Goal: Transaction & Acquisition: Purchase product/service

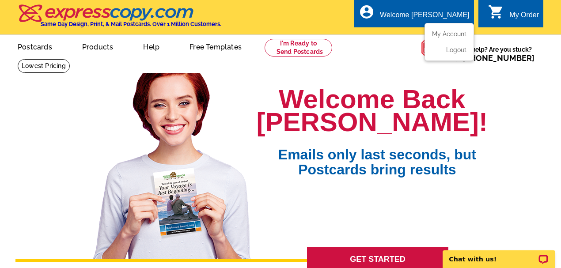
click at [420, 19] on div "Welcome [PERSON_NAME]" at bounding box center [424, 17] width 89 height 12
click at [434, 36] on link "My Account" at bounding box center [447, 34] width 38 height 8
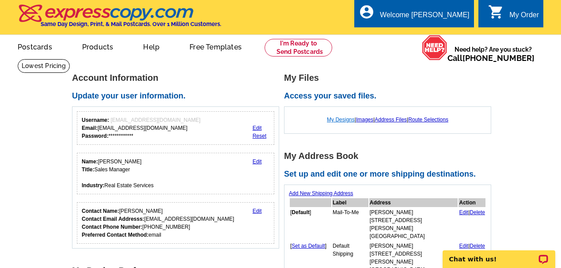
click at [330, 121] on link "My Designs" at bounding box center [341, 120] width 28 height 6
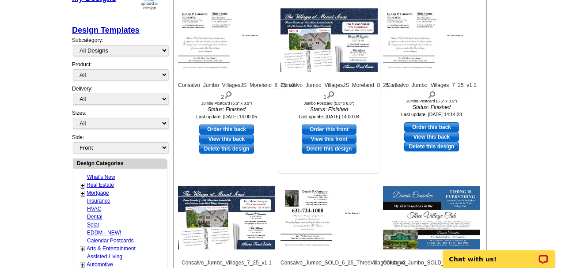
drag, startPoint x: 336, startPoint y: 122, endPoint x: 350, endPoint y: 164, distance: 44.3
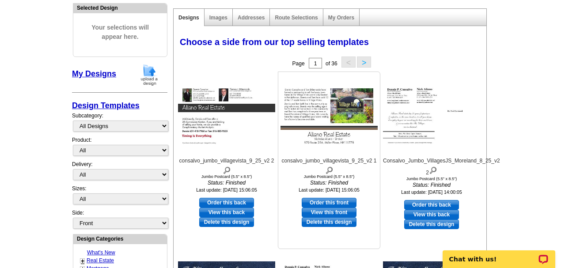
scroll to position [88, 0]
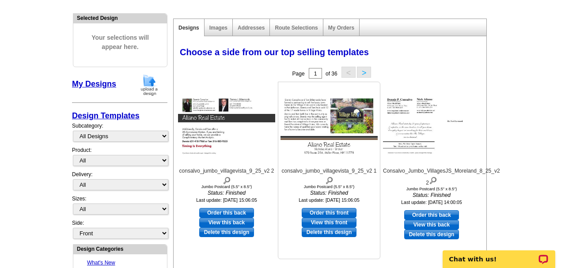
click at [329, 213] on link "Order this front" at bounding box center [329, 213] width 55 height 10
select select "2"
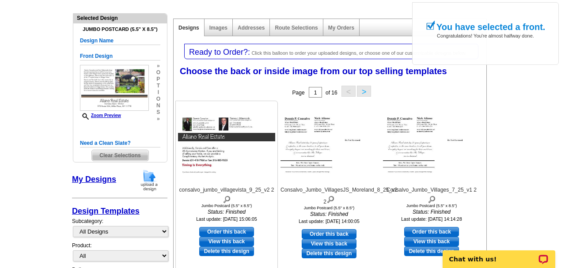
click at [208, 229] on link "Order this back" at bounding box center [226, 232] width 55 height 10
select select "front"
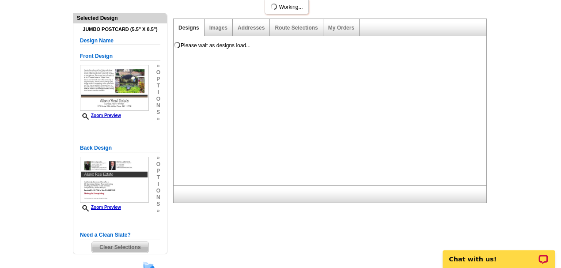
scroll to position [0, 0]
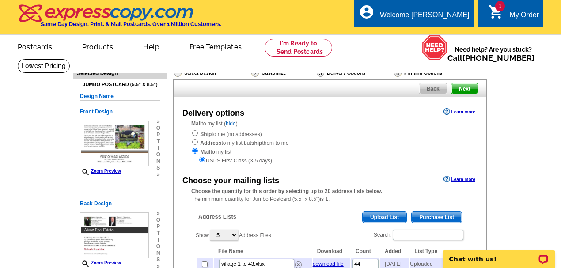
drag, startPoint x: 0, startPoint y: 0, endPoint x: 514, endPoint y: 87, distance: 521.3
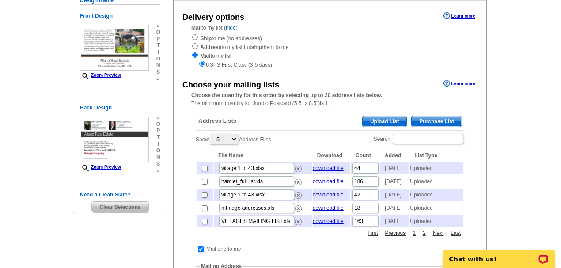
scroll to position [117, 0]
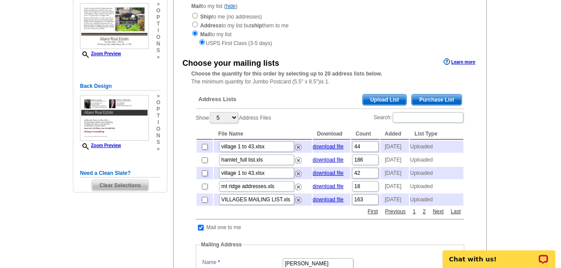
click at [204, 176] on input "checkbox" at bounding box center [205, 173] width 6 height 6
checkbox input "true"
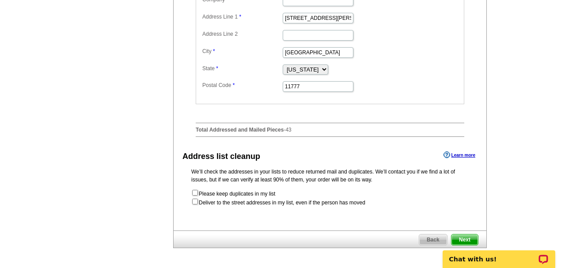
scroll to position [412, 0]
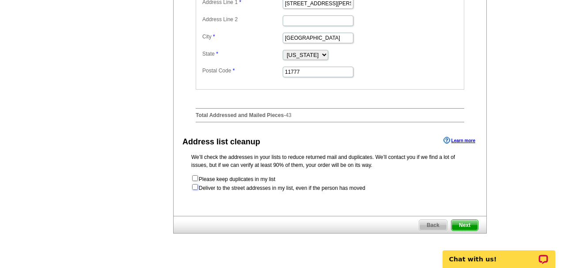
click at [193, 190] on input "checkbox" at bounding box center [195, 187] width 6 height 6
checkbox input "true"
radio input "true"
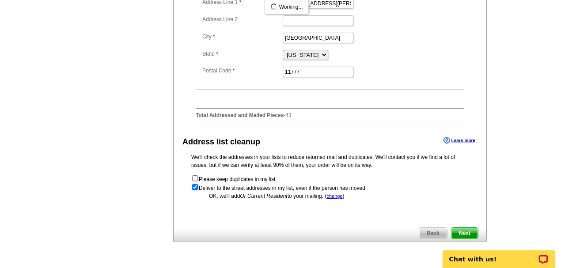
scroll to position [0, 0]
click at [472, 241] on body "Chat with us!" at bounding box center [499, 254] width 124 height 28
click at [472, 245] on div "Chat with us!" at bounding box center [499, 256] width 124 height 23
click at [465, 245] on div "Chat with us!" at bounding box center [499, 256] width 124 height 23
click at [464, 245] on div "Chat with us!" at bounding box center [499, 256] width 124 height 23
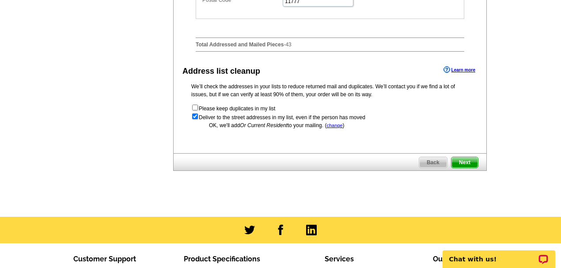
scroll to position [530, 0]
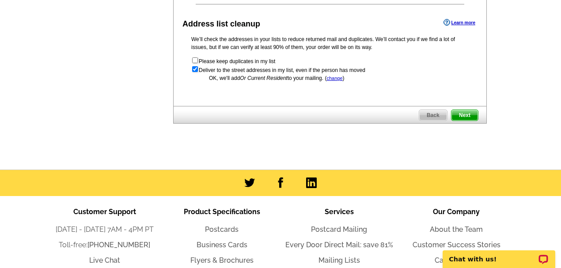
click at [464, 121] on span "Next" at bounding box center [464, 115] width 26 height 11
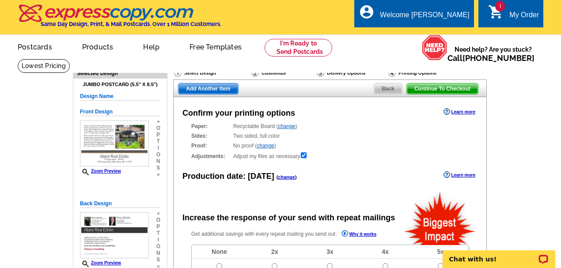
radio input "false"
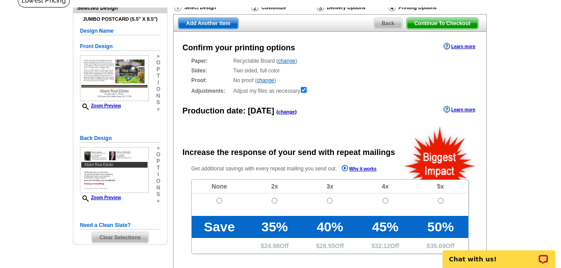
scroll to position [88, 0]
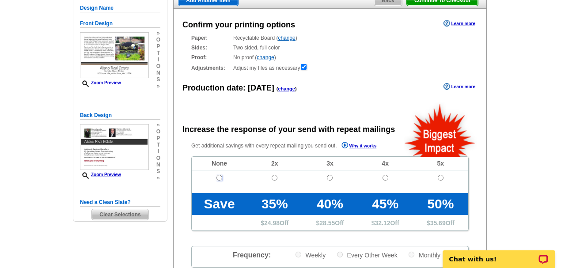
click at [219, 176] on input "radio" at bounding box center [219, 178] width 6 height 6
radio input "true"
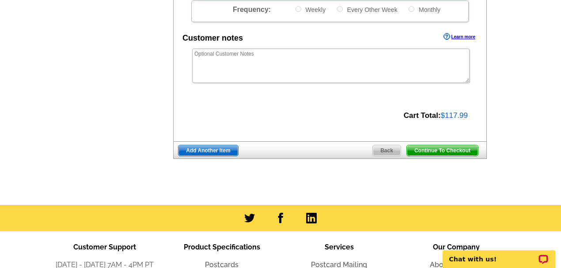
scroll to position [324, 0]
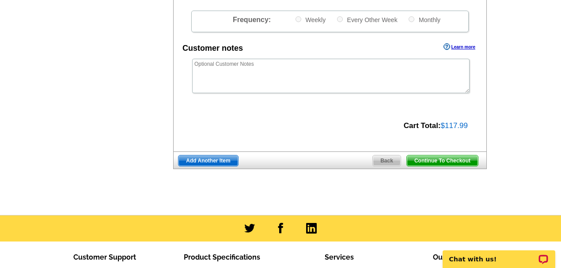
click at [447, 160] on span "Continue To Checkout" at bounding box center [442, 160] width 71 height 11
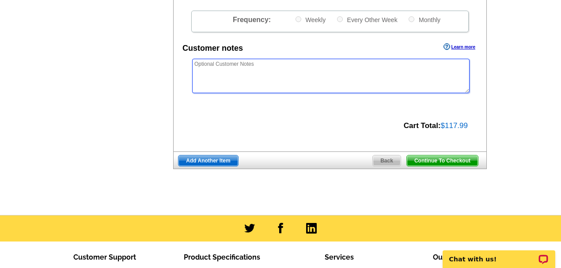
click at [223, 65] on textarea at bounding box center [330, 76] width 277 height 34
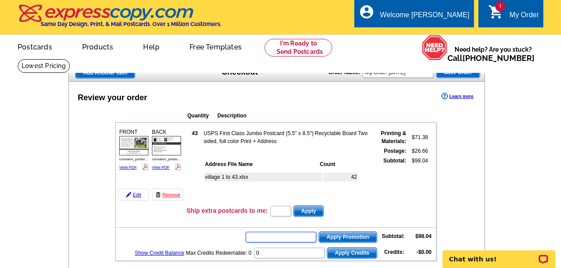
click at [265, 234] on input "text" at bounding box center [280, 237] width 71 height 11
type input "cc2330"
click at [350, 239] on span "Apply Promotion" at bounding box center [348, 237] width 58 height 11
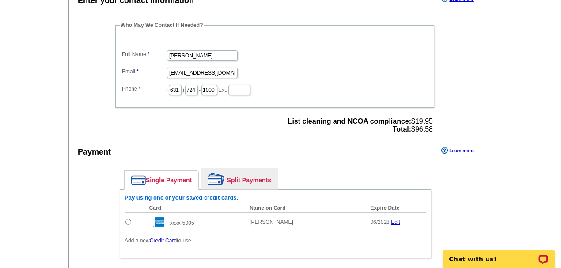
scroll to position [294, 0]
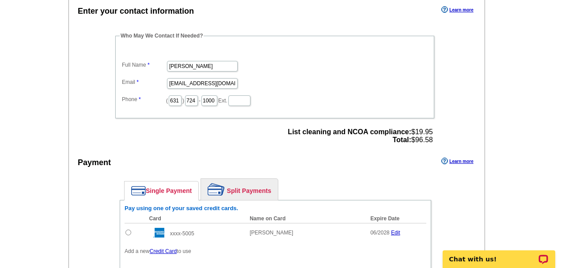
click at [127, 230] on input "radio" at bounding box center [128, 233] width 6 height 6
radio input "true"
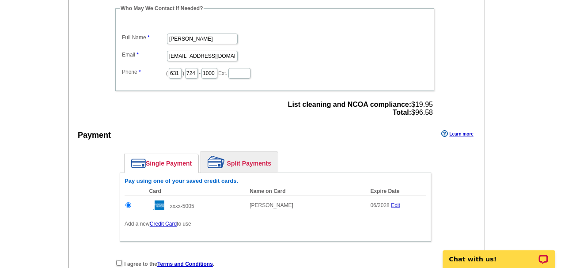
scroll to position [412, 0]
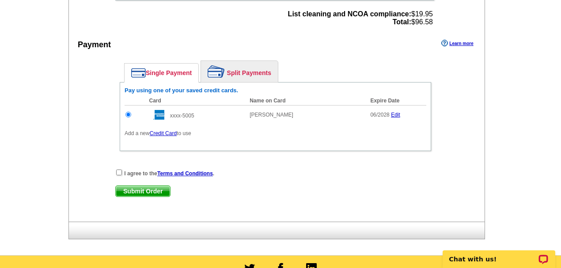
click at [122, 171] on div "I agree to the Terms and Conditions ." at bounding box center [275, 173] width 320 height 9
click at [120, 170] on input "checkbox" at bounding box center [119, 173] width 6 height 6
checkbox input "true"
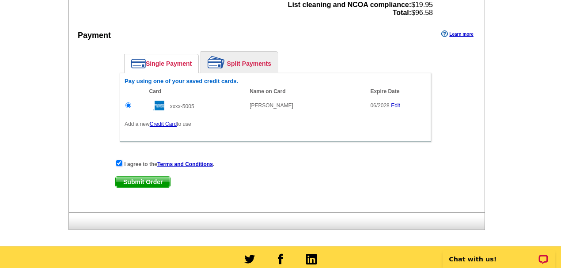
scroll to position [442, 0]
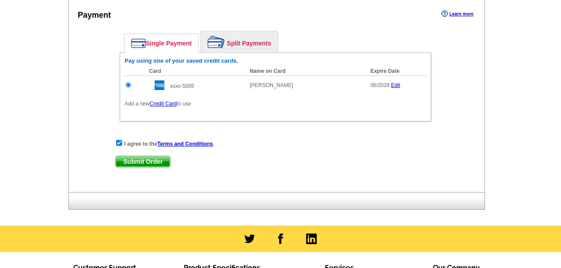
click at [131, 156] on span "Submit Order" at bounding box center [143, 161] width 54 height 11
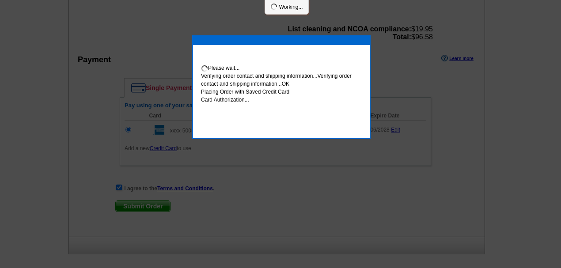
scroll to position [486, 0]
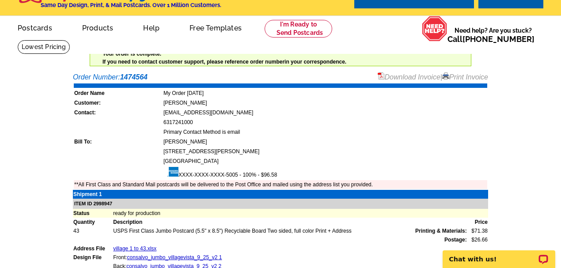
scroll to position [29, 0]
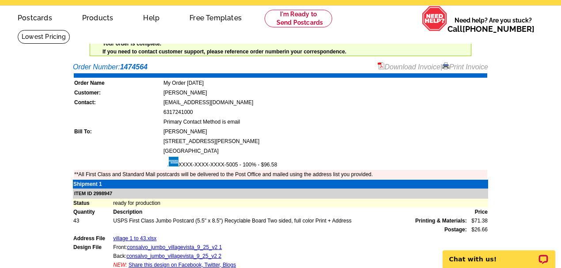
click at [455, 68] on link "Print Invoice" at bounding box center [465, 67] width 46 height 8
